Goal: Task Accomplishment & Management: Use online tool/utility

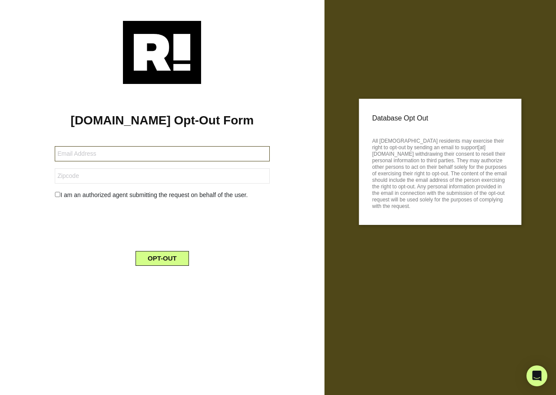
type input "[EMAIL_ADDRESS][DOMAIN_NAME]"
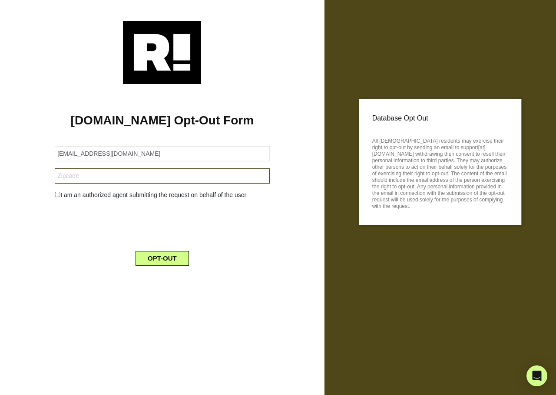
type input "39564"
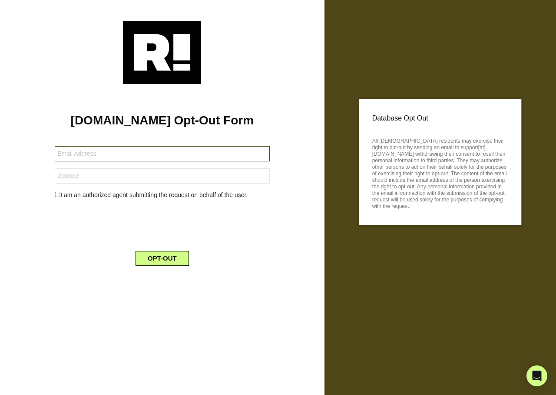
type input "[EMAIL_ADDRESS][DOMAIN_NAME]"
type input "57104"
